Goal: Task Accomplishment & Management: Use online tool/utility

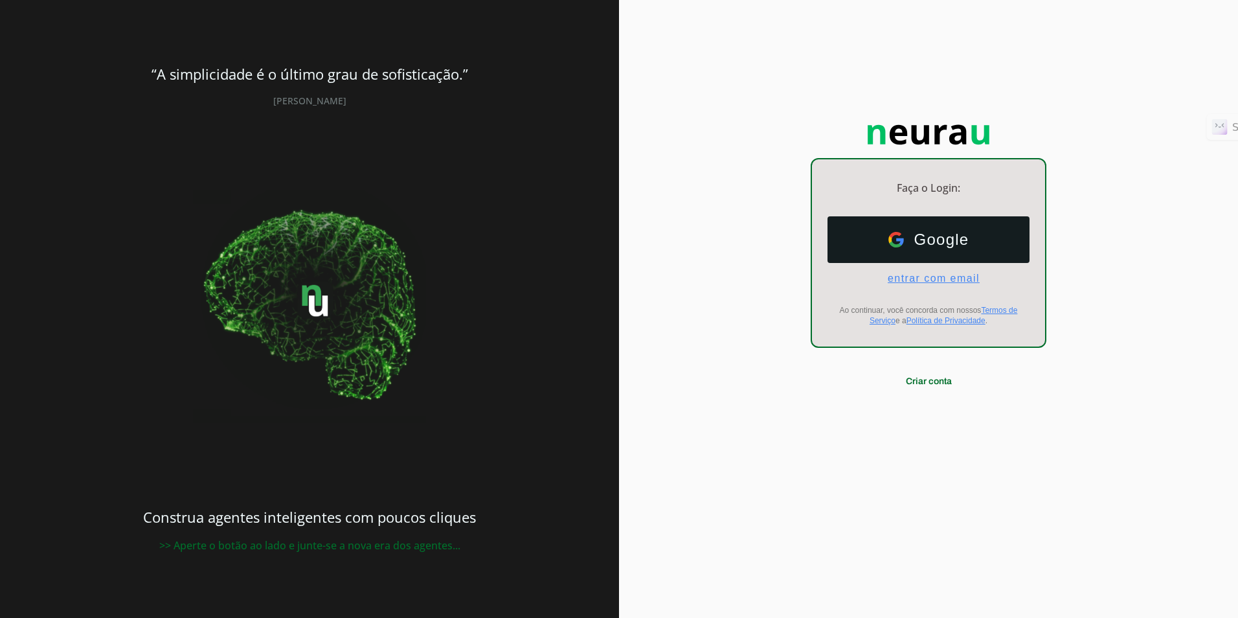
click at [783, 273] on span "entrar com email" at bounding box center [929, 279] width 102 height 12
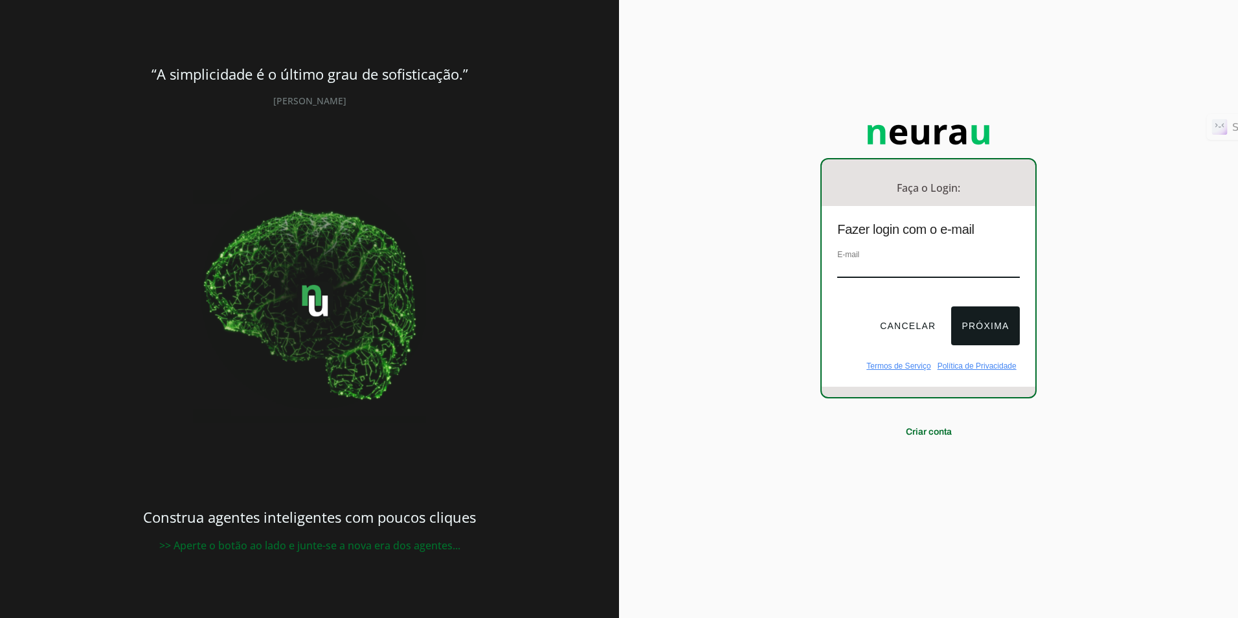
click at [783, 243] on h1 "Fazer login com o e-mail" at bounding box center [929, 235] width 182 height 26
click at [783, 266] on input "email" at bounding box center [929, 268] width 182 height 17
type input "[EMAIL_ADDRESS][DOMAIN_NAME]"
click at [783, 333] on button "Próxima" at bounding box center [986, 325] width 68 height 39
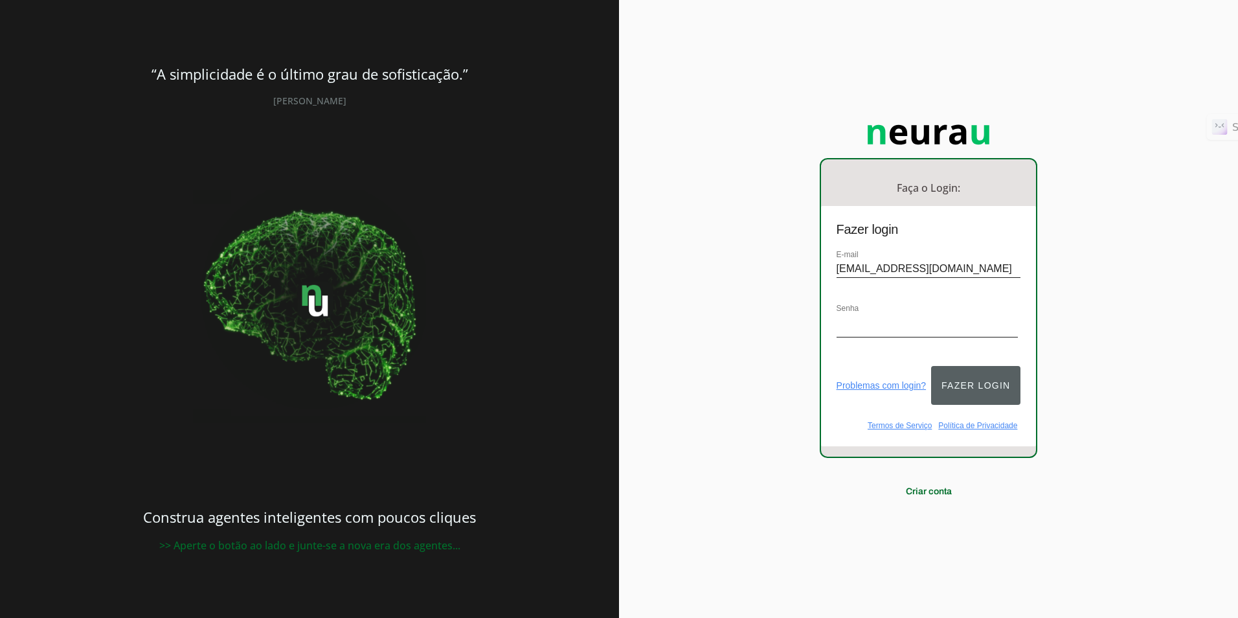
click at [783, 377] on button "Fazer login" at bounding box center [975, 385] width 89 height 39
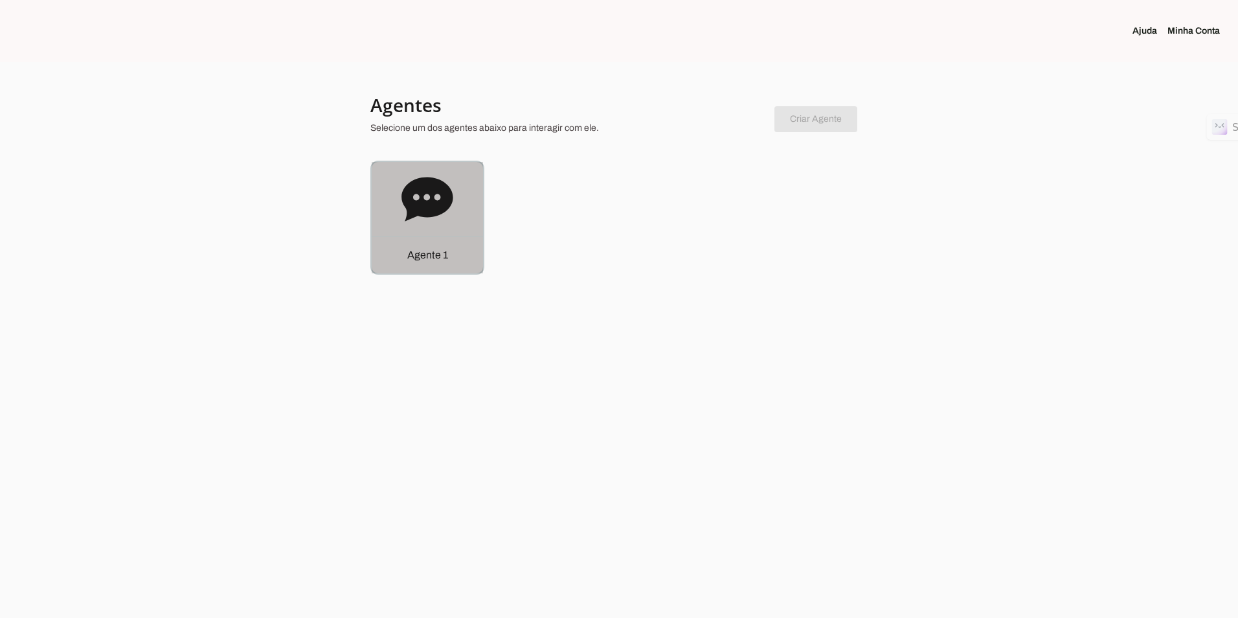
click at [411, 203] on icon at bounding box center [427, 199] width 51 height 44
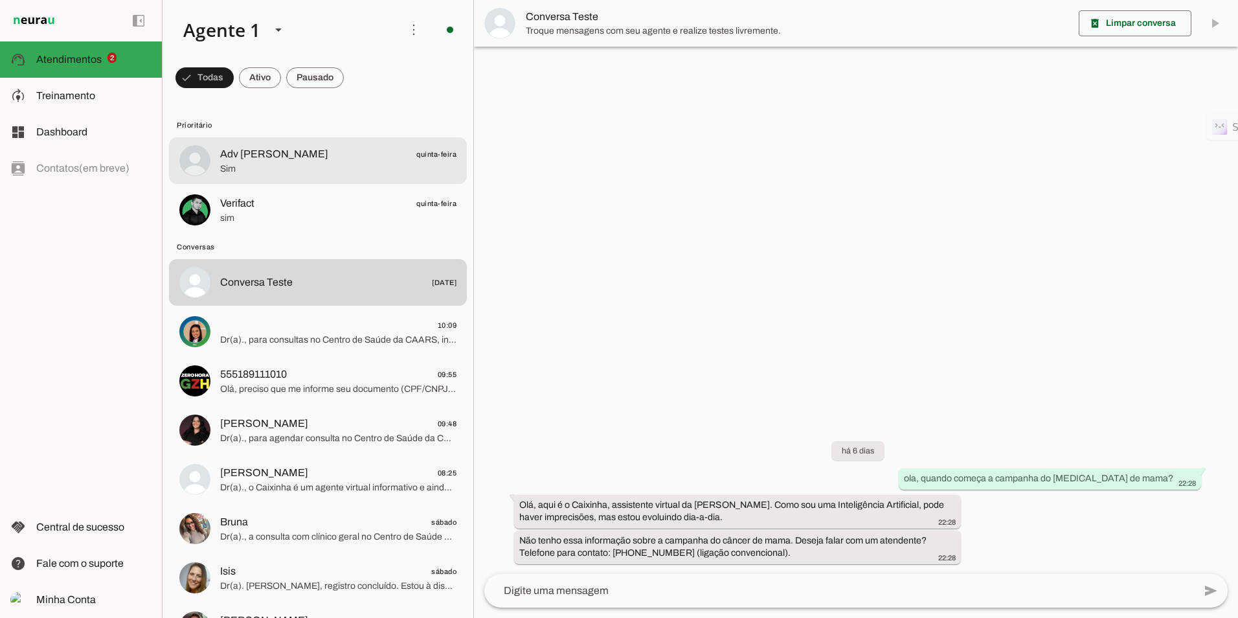
click at [296, 152] on span "Adv [PERSON_NAME]" at bounding box center [274, 154] width 108 height 16
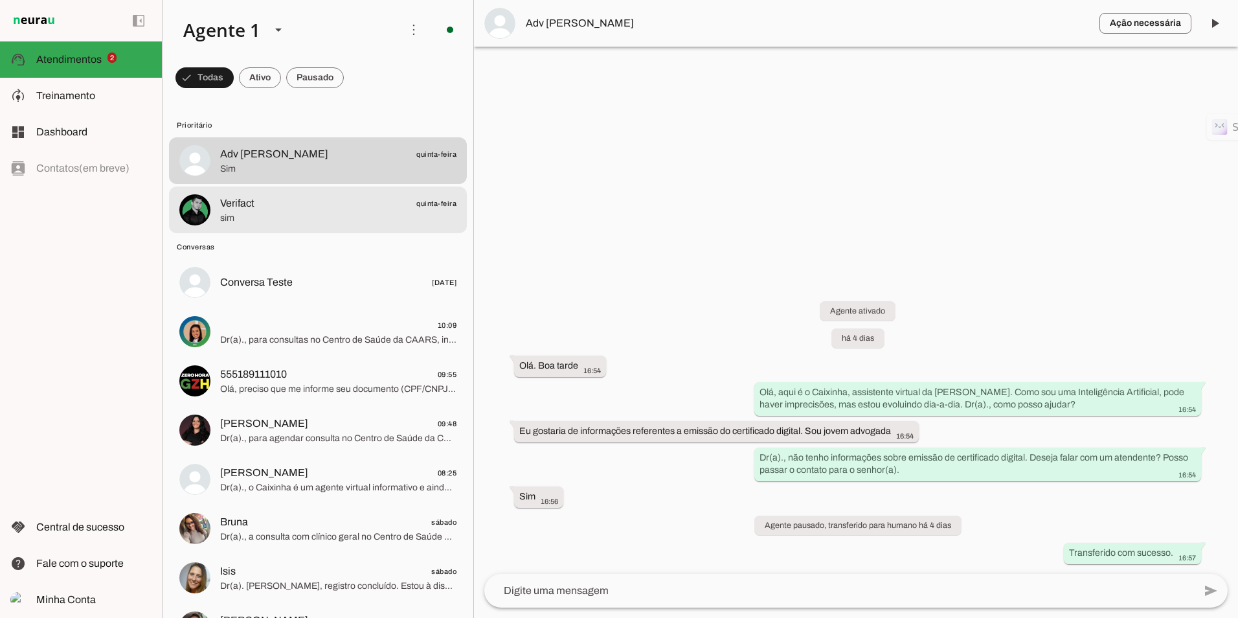
click at [275, 201] on span "Verifact quinta-feira" at bounding box center [338, 204] width 236 height 16
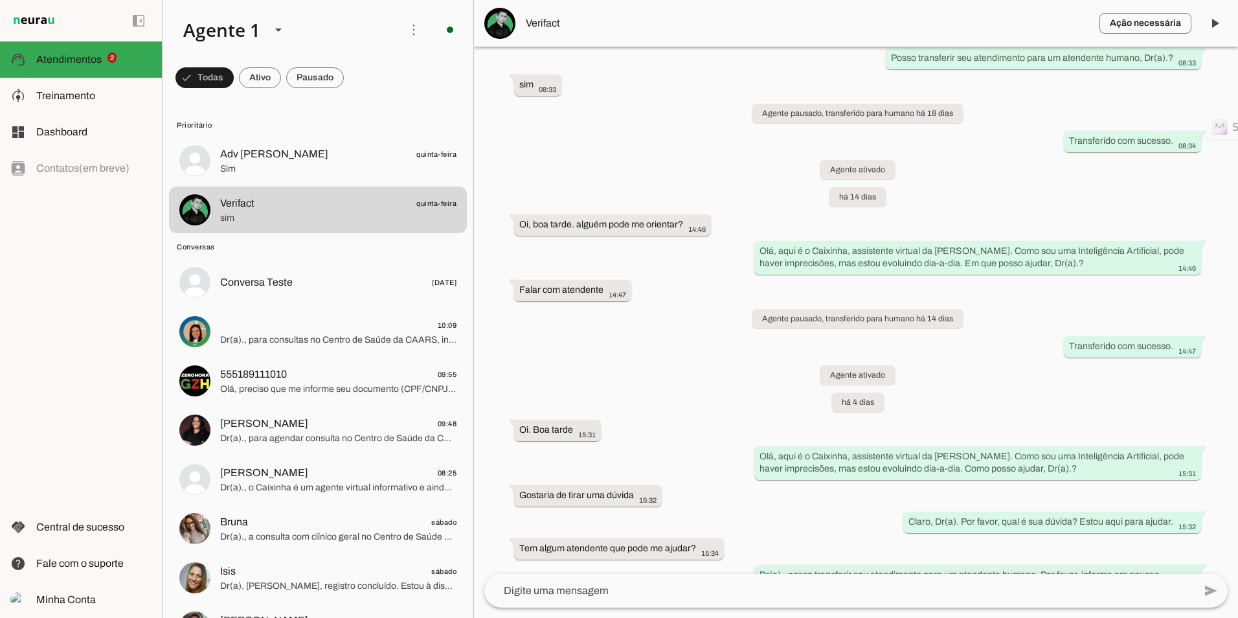
scroll to position [291, 0]
